Goal: Task Accomplishment & Management: Complete application form

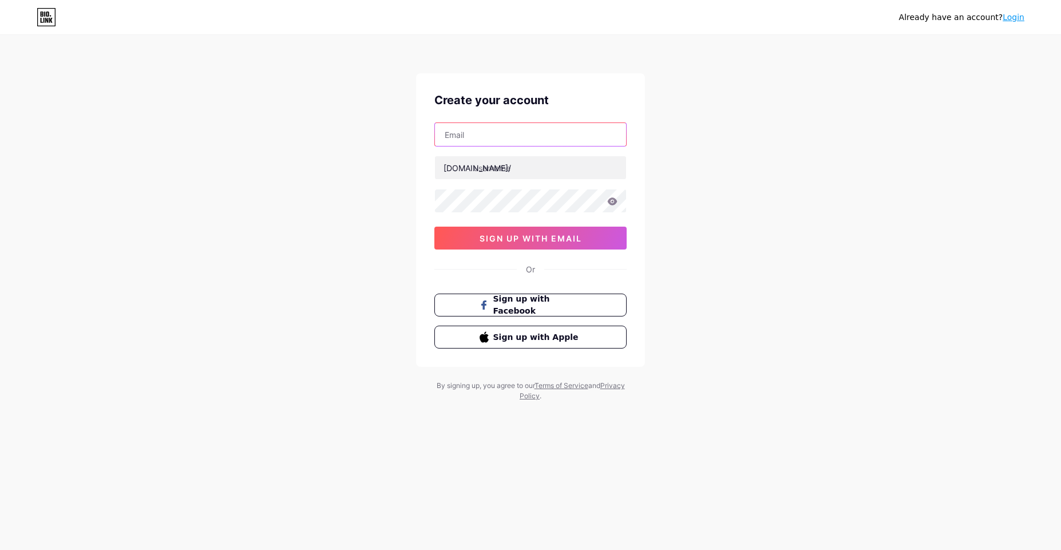
click at [475, 140] on input "text" at bounding box center [530, 134] width 191 height 23
paste input "[EMAIL_ADDRESS][DOMAIN_NAME]"
type input "[EMAIL_ADDRESS][DOMAIN_NAME]"
click at [512, 156] on input "text" at bounding box center [530, 167] width 191 height 23
paste input "trainwright"
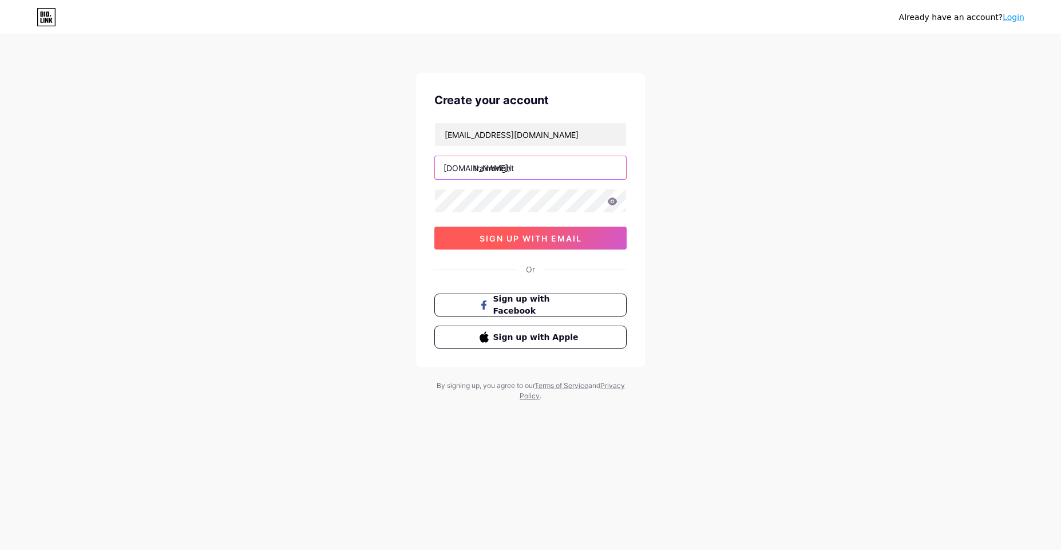
type input "trainwright"
click at [520, 239] on span "sign up with email" at bounding box center [530, 238] width 102 height 10
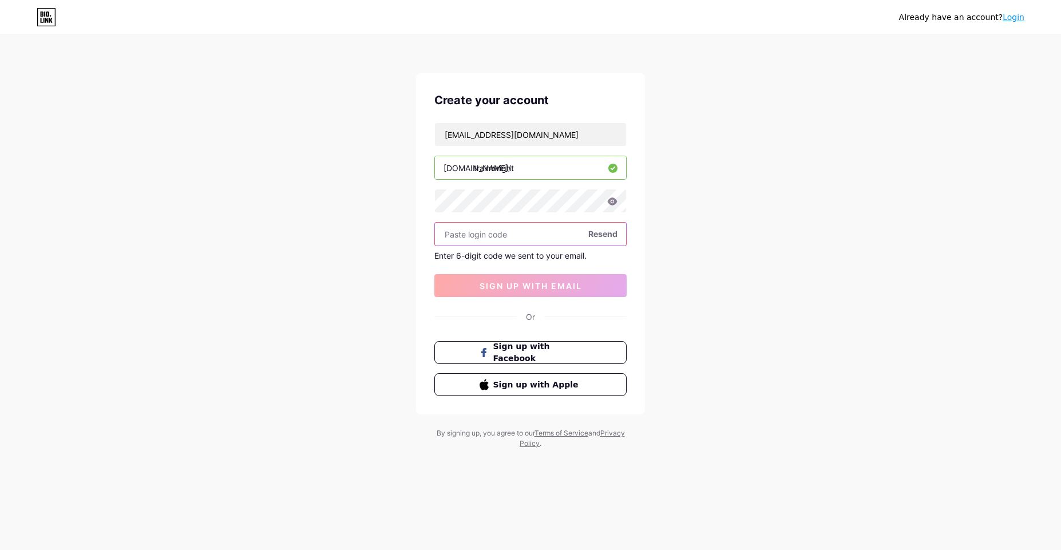
paste input "156509"
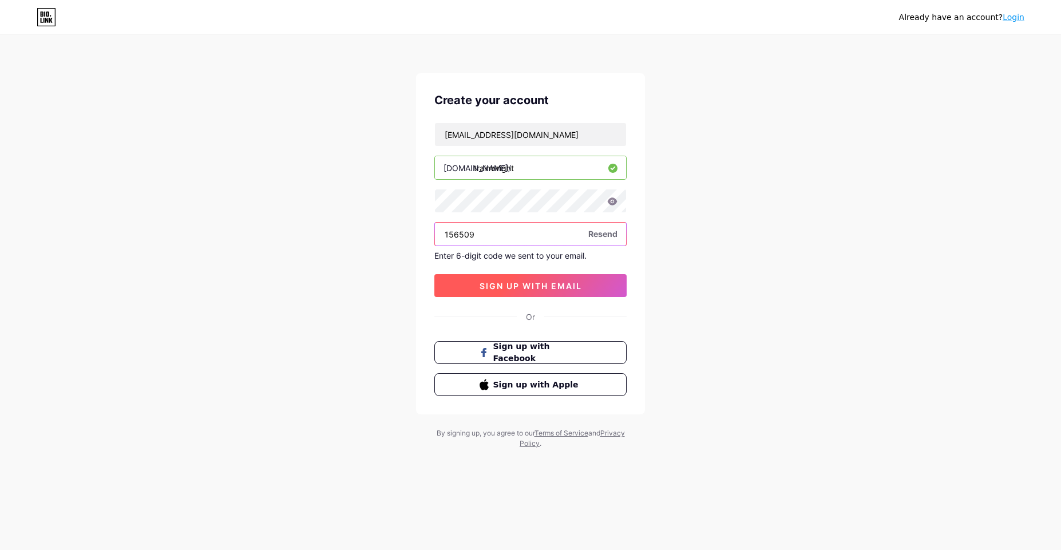
type input "156509"
click at [508, 292] on button "sign up with email" at bounding box center [530, 285] width 192 height 23
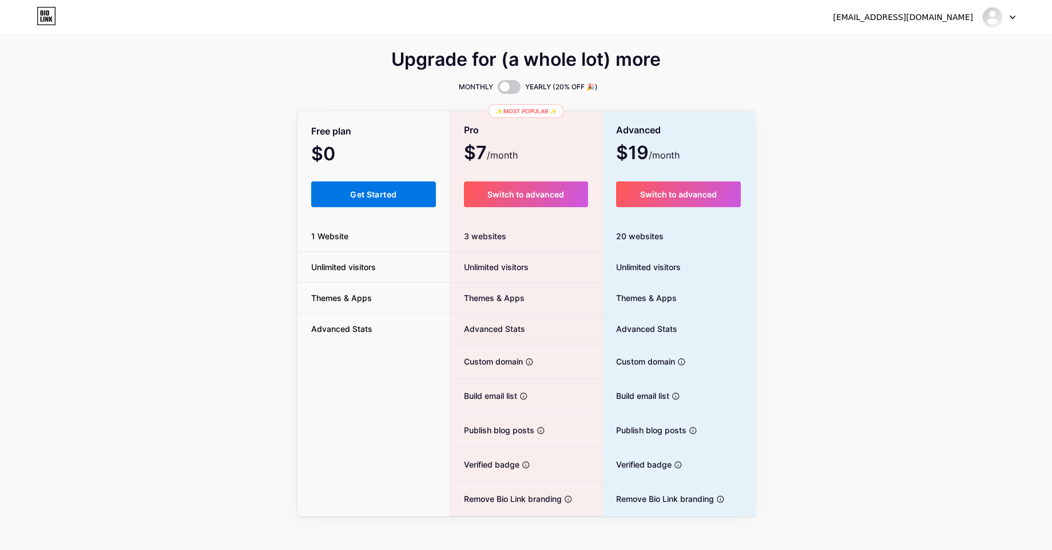
click at [365, 193] on span "Get Started" at bounding box center [373, 194] width 46 height 10
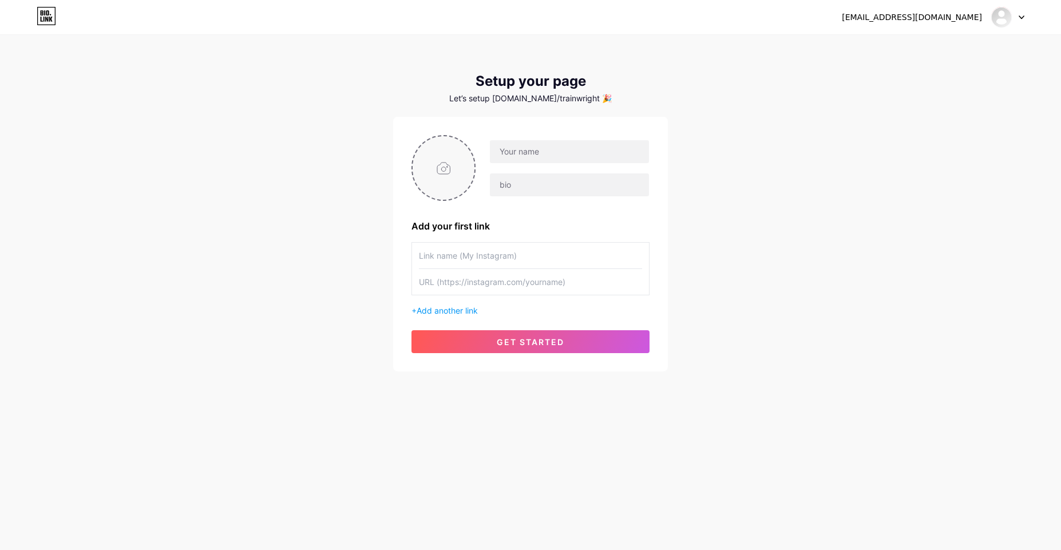
click at [450, 166] on input "file" at bounding box center [444, 168] width 62 height 64
type input "C:\fakepath\TrainWrith Logo.jpg"
click at [518, 153] on input "text" at bounding box center [569, 151] width 159 height 23
paste input "Train [PERSON_NAME]"
type input "Train [PERSON_NAME]"
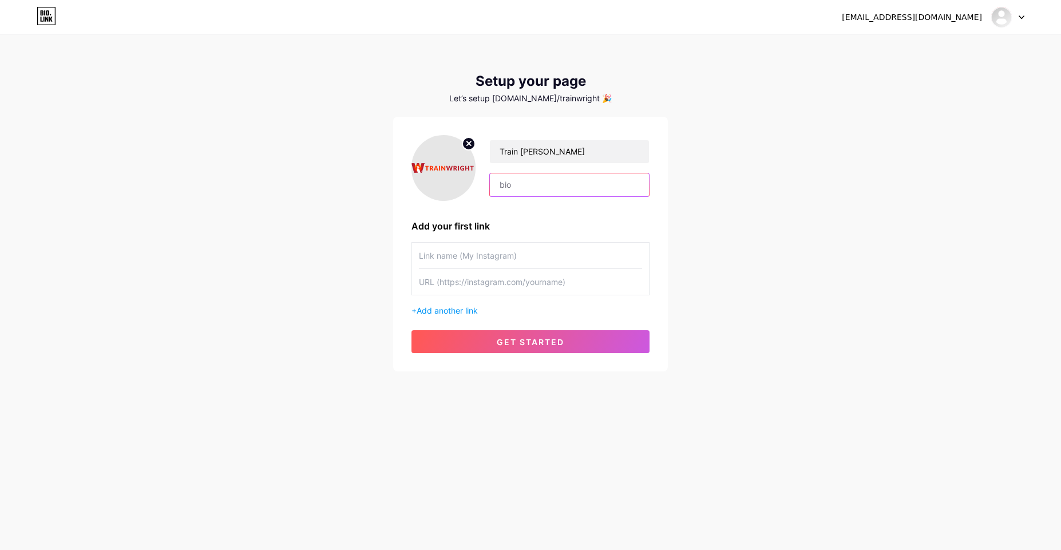
click at [507, 191] on input "text" at bounding box center [569, 184] width 159 height 23
paste input "TrainWright Expert Kenneling and Training in [GEOGRAPHIC_DATA]."
type input "TrainWright Expert Kenneling and Training in [GEOGRAPHIC_DATA]."
click at [455, 258] on input "text" at bounding box center [530, 256] width 223 height 26
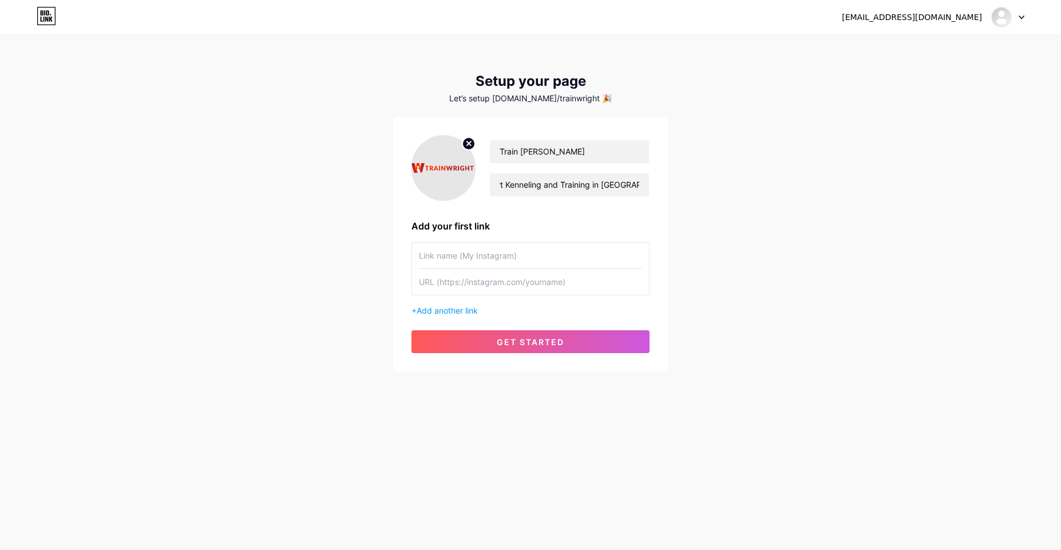
scroll to position [0, 0]
paste input "kenneling in [GEOGRAPHIC_DATA]. [PERSON_NAME]"
type input "kenneling in [GEOGRAPHIC_DATA]. [PERSON_NAME]"
click at [470, 281] on input "text" at bounding box center [530, 282] width 223 height 26
paste input "[URL][DOMAIN_NAME]"
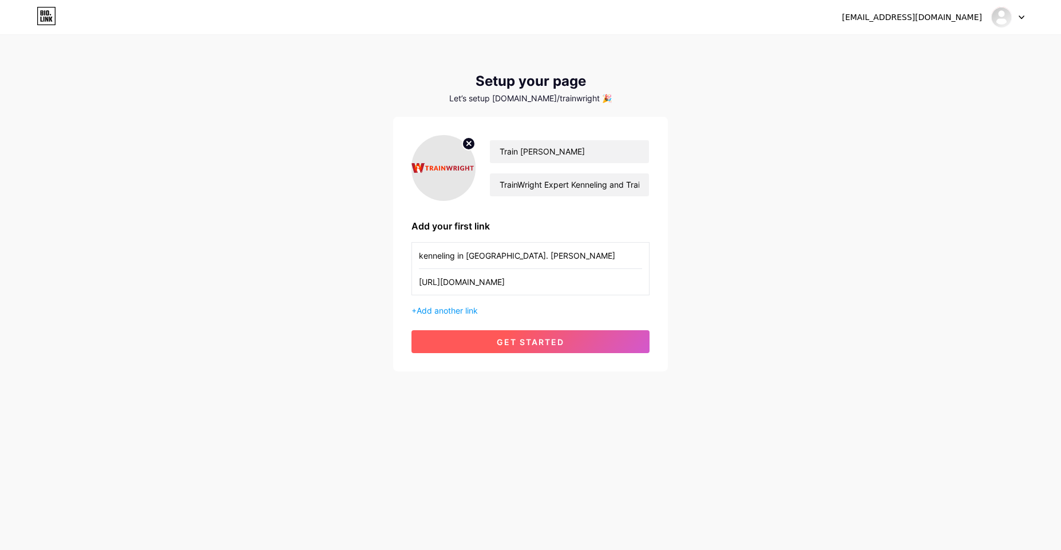
type input "[URL][DOMAIN_NAME]"
click at [479, 339] on button "get started" at bounding box center [530, 341] width 238 height 23
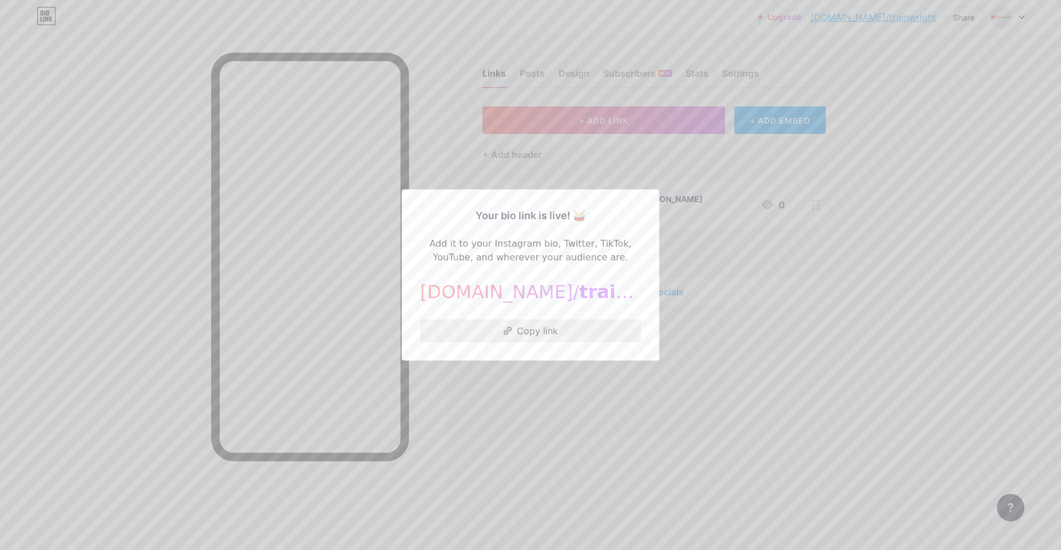
click at [542, 331] on button "Copy link" at bounding box center [530, 330] width 221 height 23
